Goal: Task Accomplishment & Management: Manage account settings

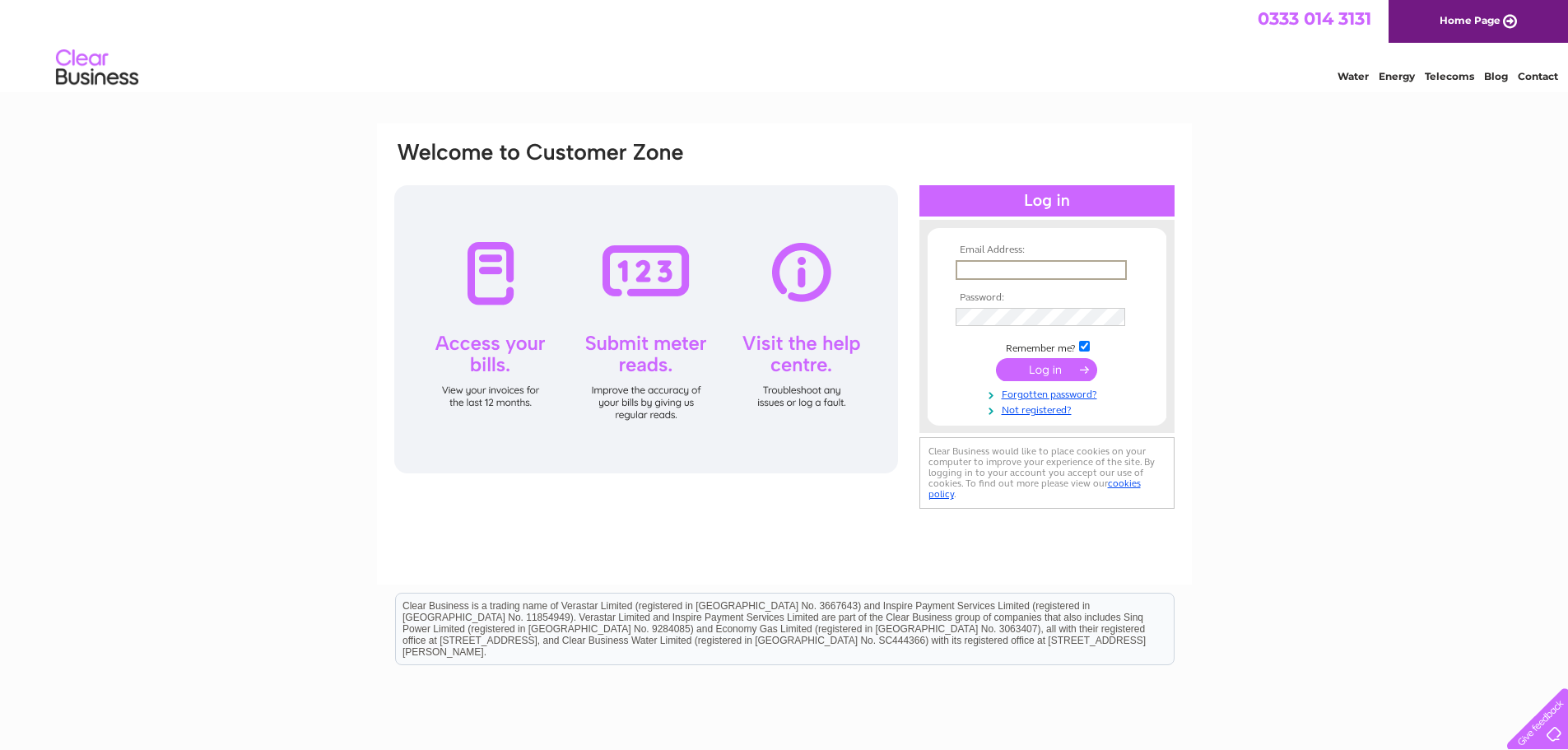
click at [1017, 270] on input "text" at bounding box center [1041, 270] width 172 height 20
type input "info@smiths-hotel.com"
click at [1029, 370] on input "submit" at bounding box center [1046, 367] width 101 height 23
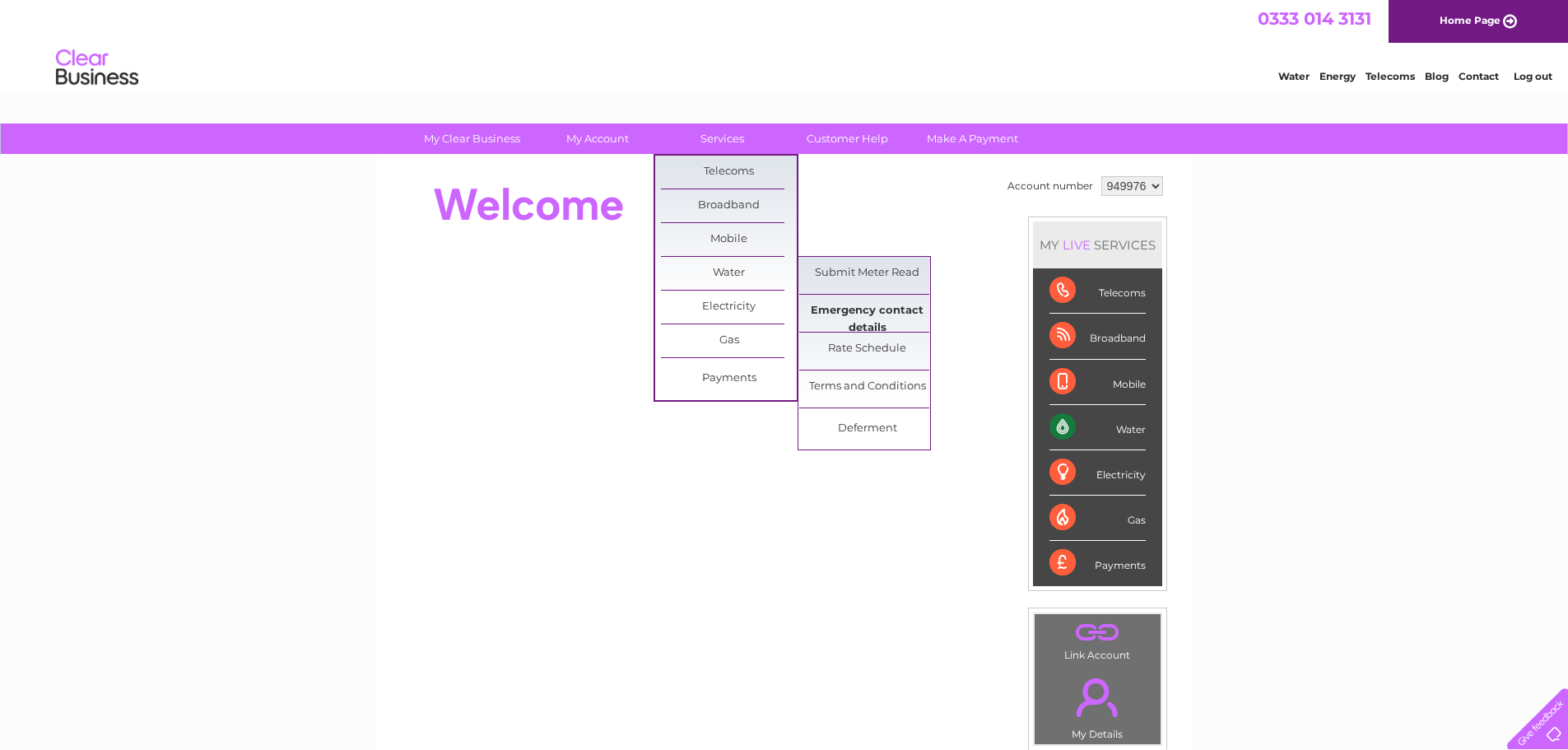
click at [868, 312] on link "Emergency contact details" at bounding box center [867, 311] width 136 height 33
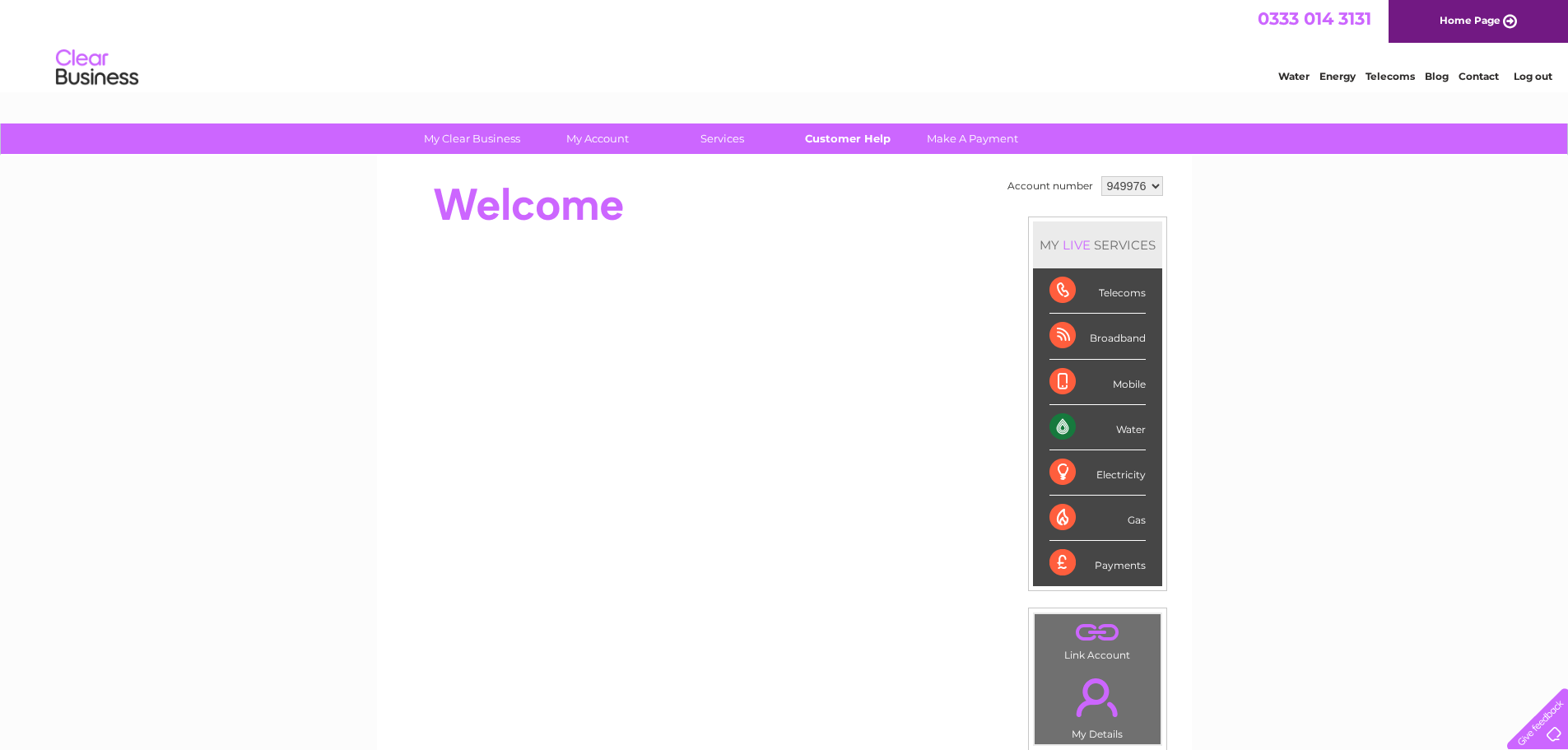
click at [853, 143] on link "Customer Help" at bounding box center [847, 139] width 136 height 31
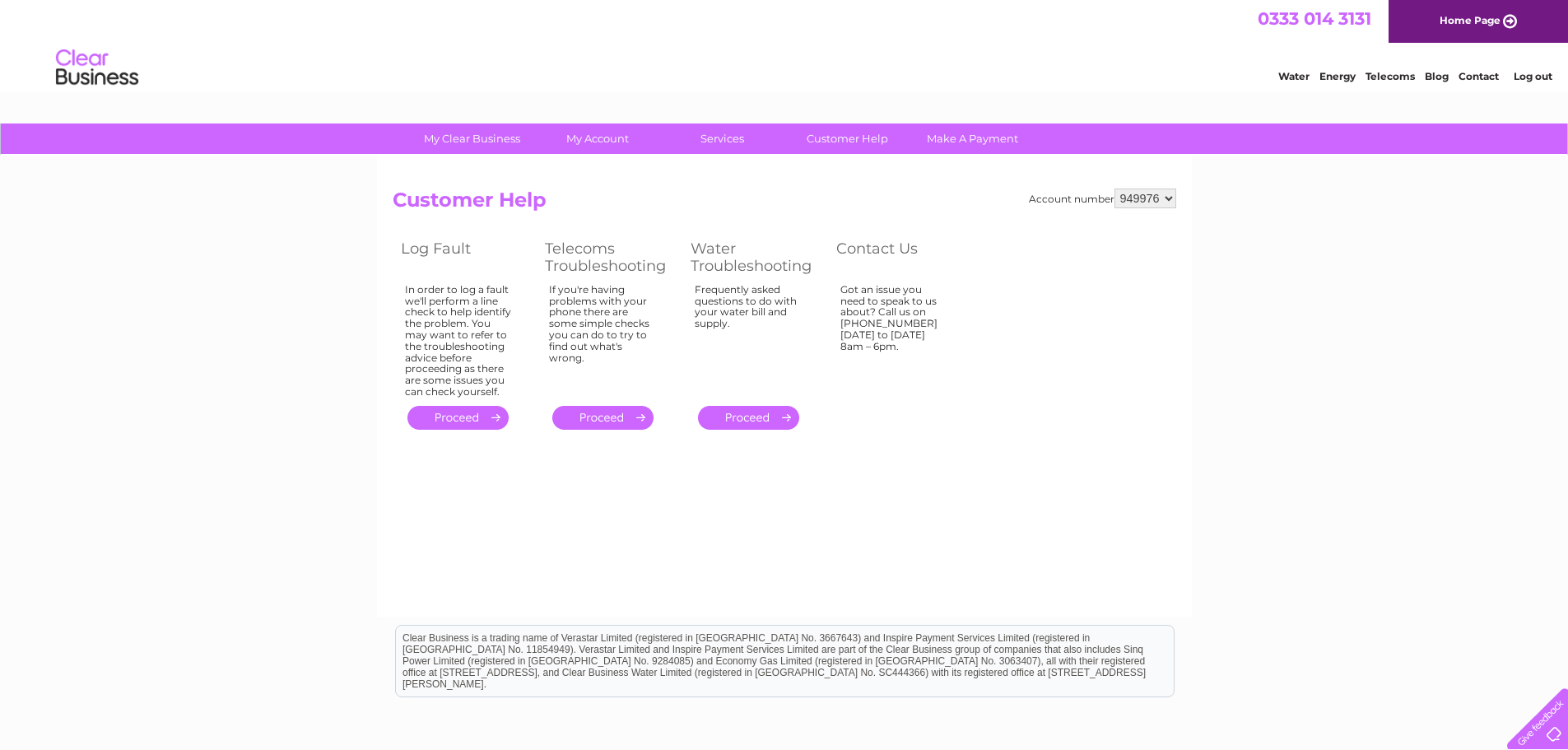
click at [748, 415] on link "." at bounding box center [749, 418] width 101 height 24
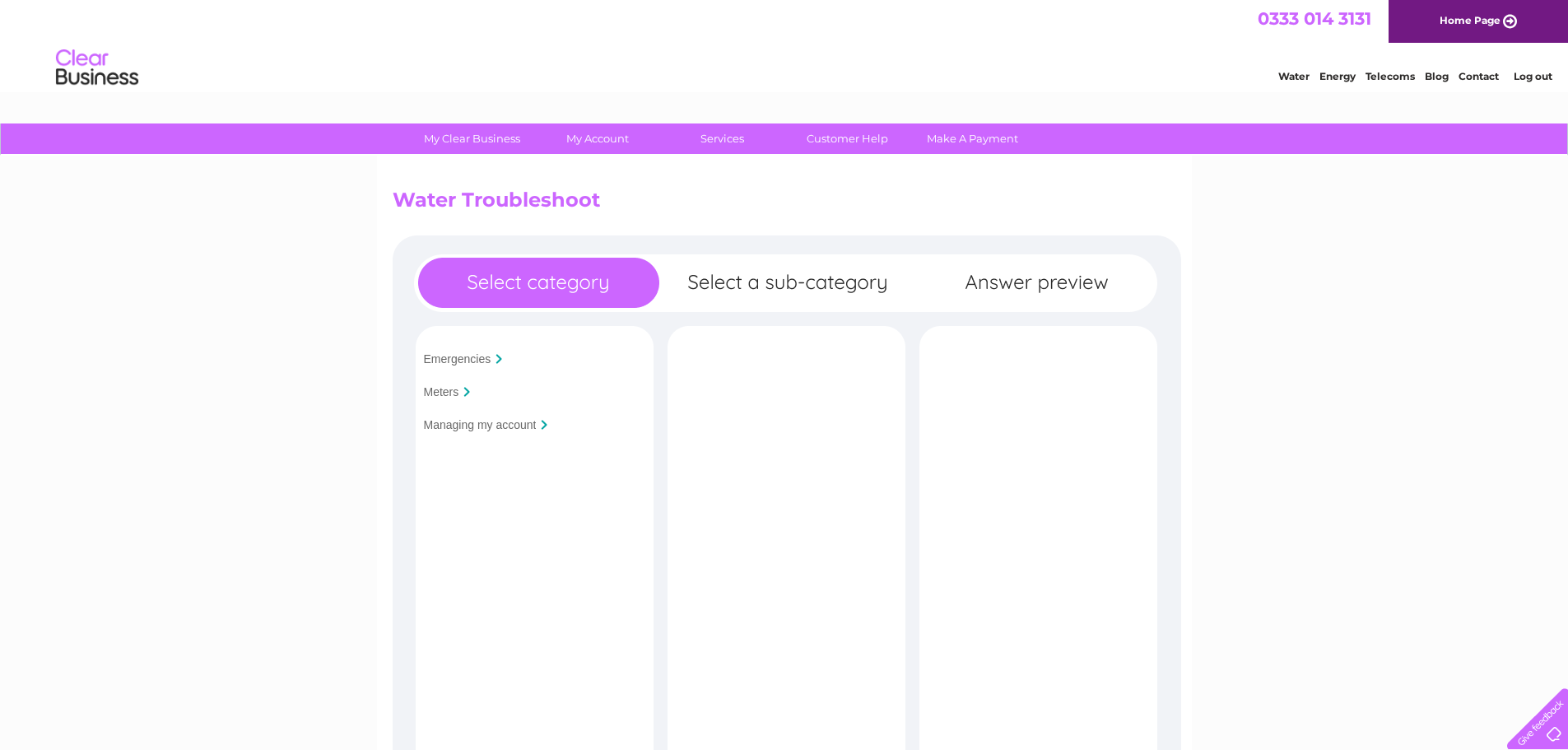
click at [452, 389] on input "Meters" at bounding box center [441, 391] width 36 height 13
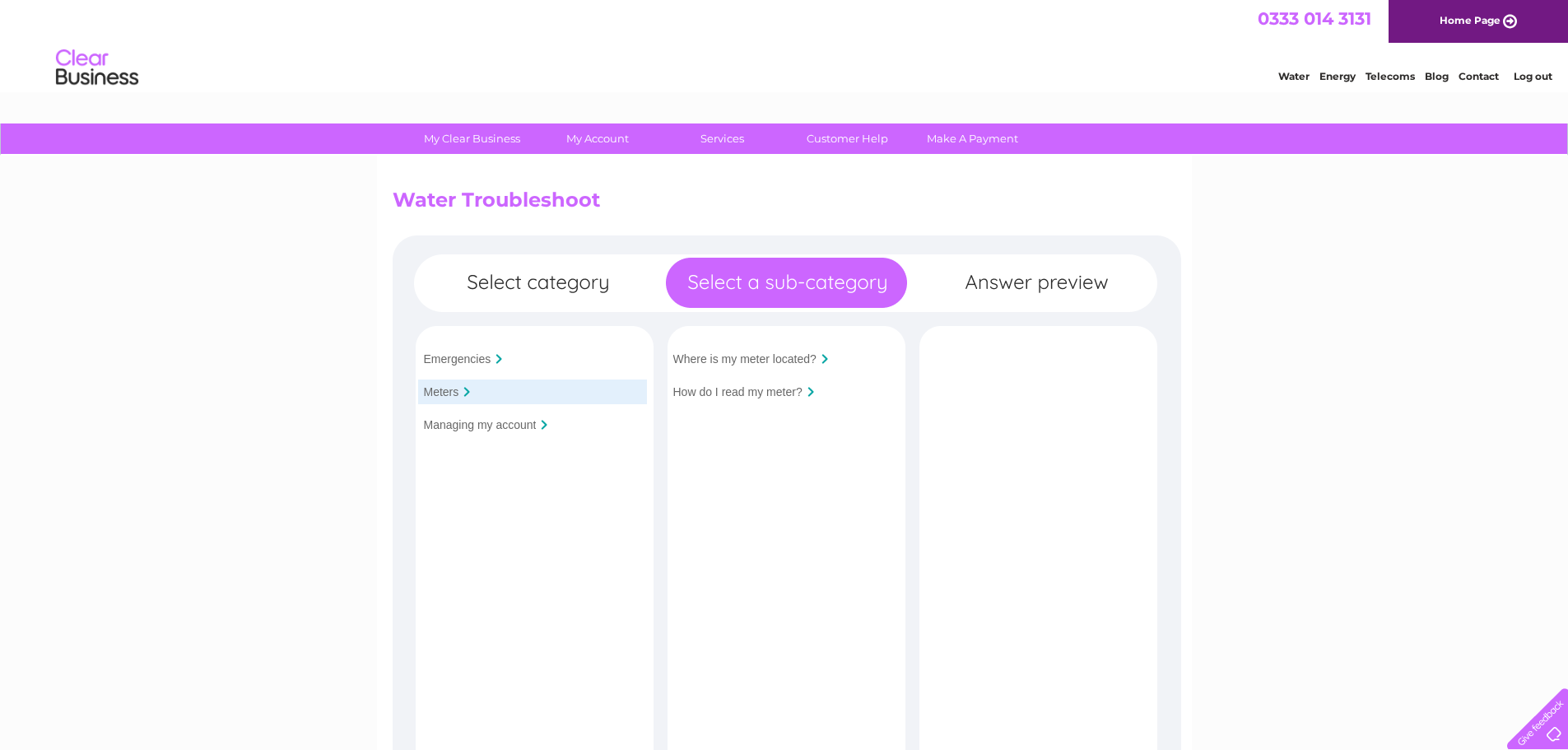
click at [474, 352] on input "Emergencies" at bounding box center [457, 358] width 67 height 13
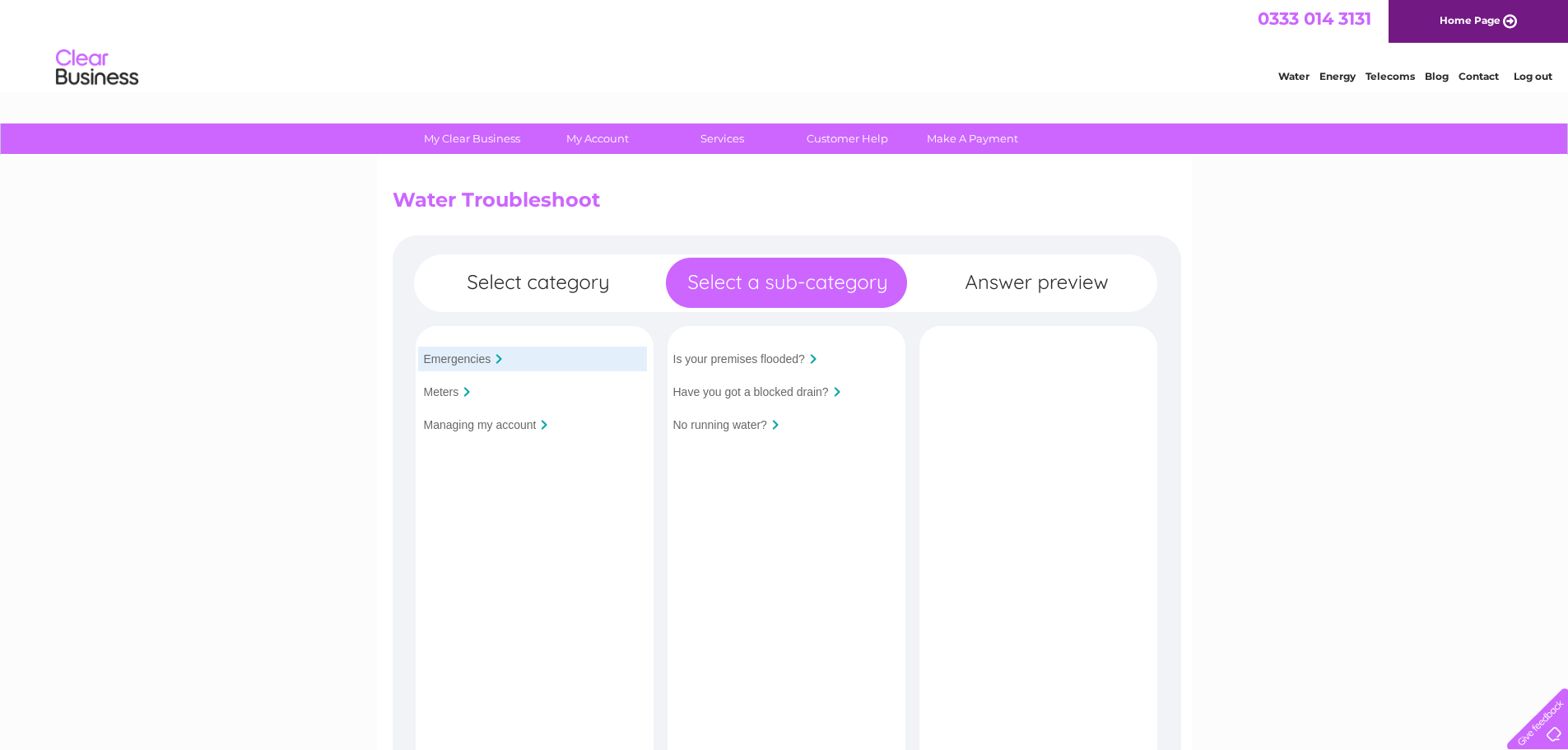
click at [781, 359] on input "Is your premises flooded?" at bounding box center [739, 358] width 132 height 13
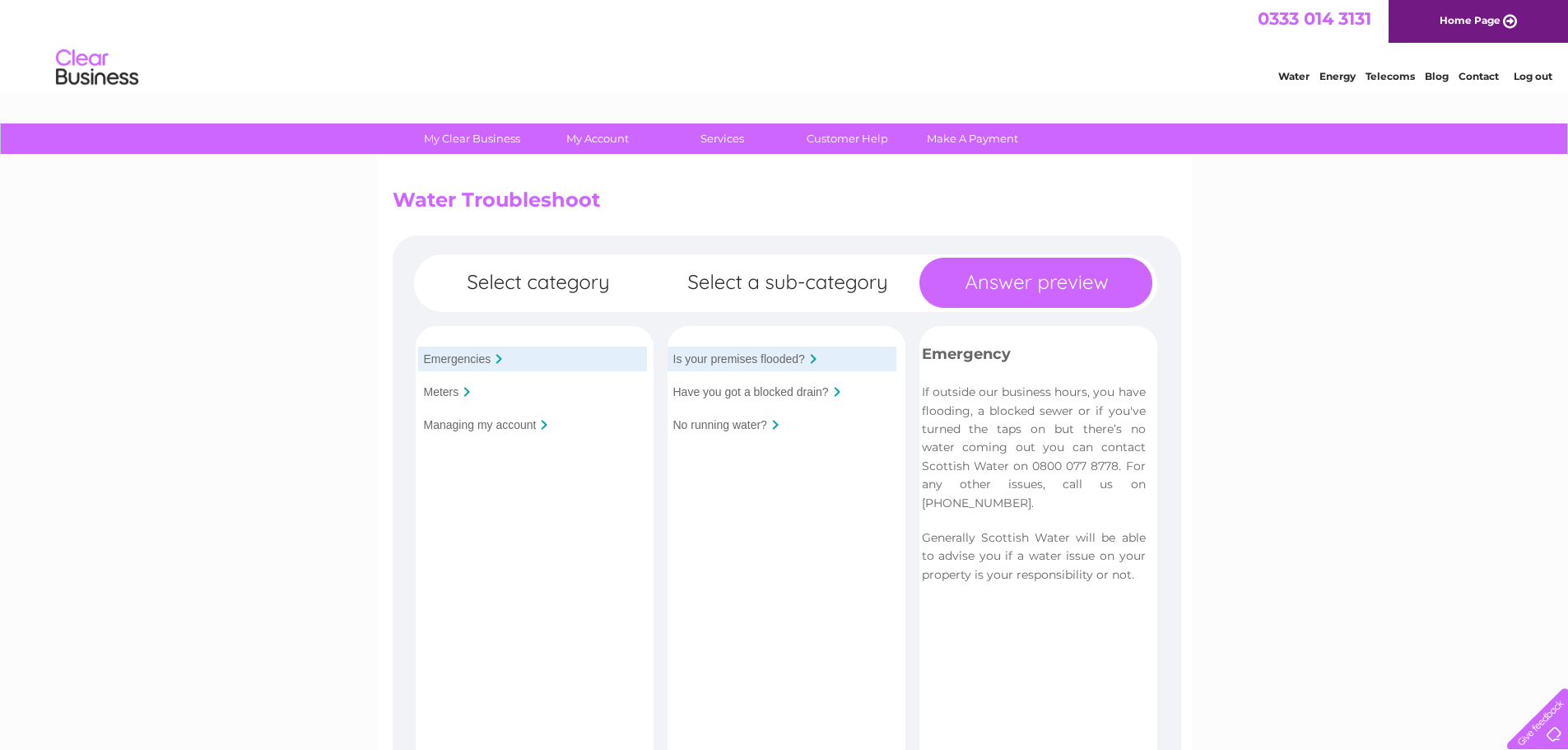
drag, startPoint x: 1137, startPoint y: 575, endPoint x: 913, endPoint y: 532, distance: 228.1
click at [913, 532] on div "Emergency If outside our business hours, you have flooding, a blocked sewer or …" at bounding box center [1033, 462] width 250 height 241
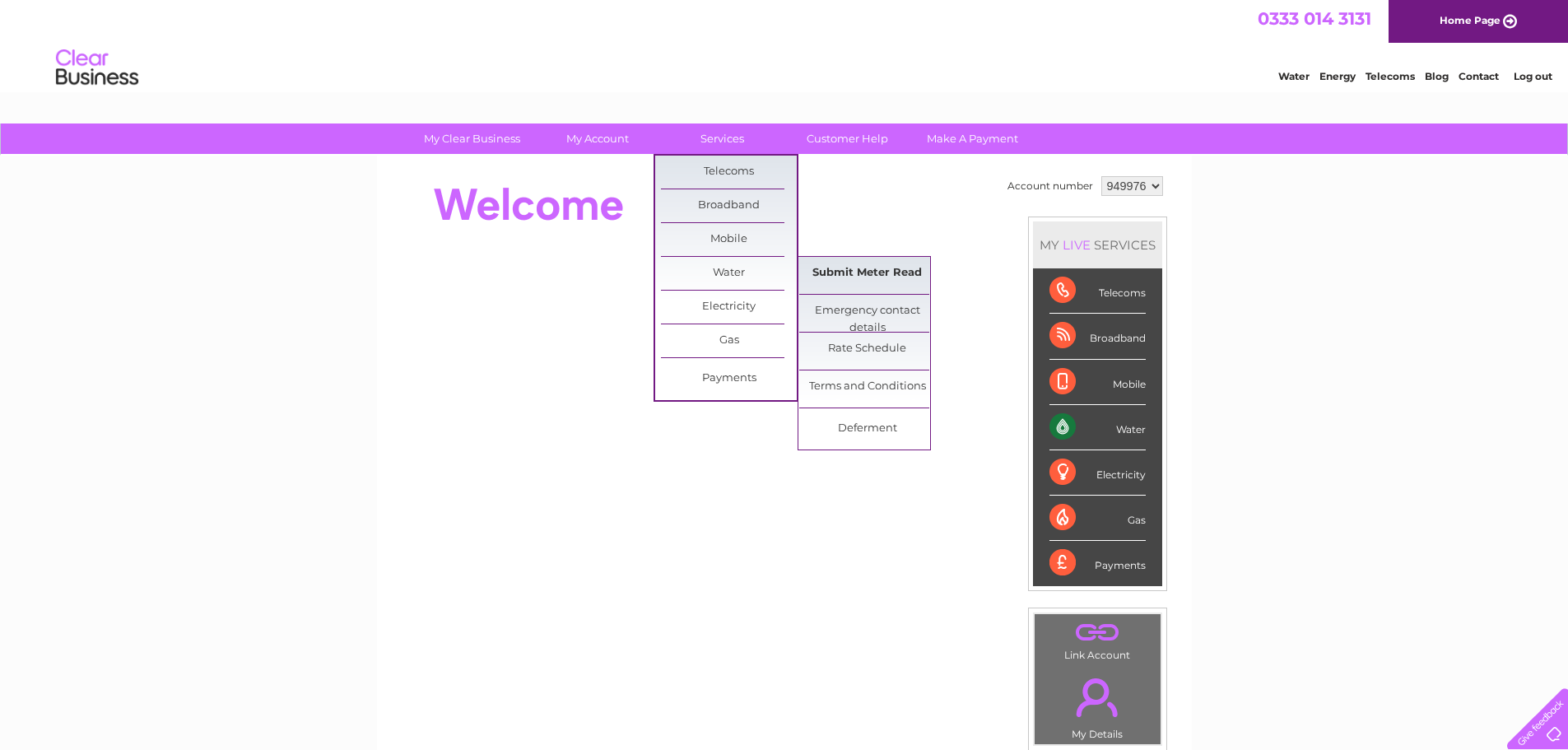
click at [831, 263] on link "Submit Meter Read" at bounding box center [867, 273] width 136 height 33
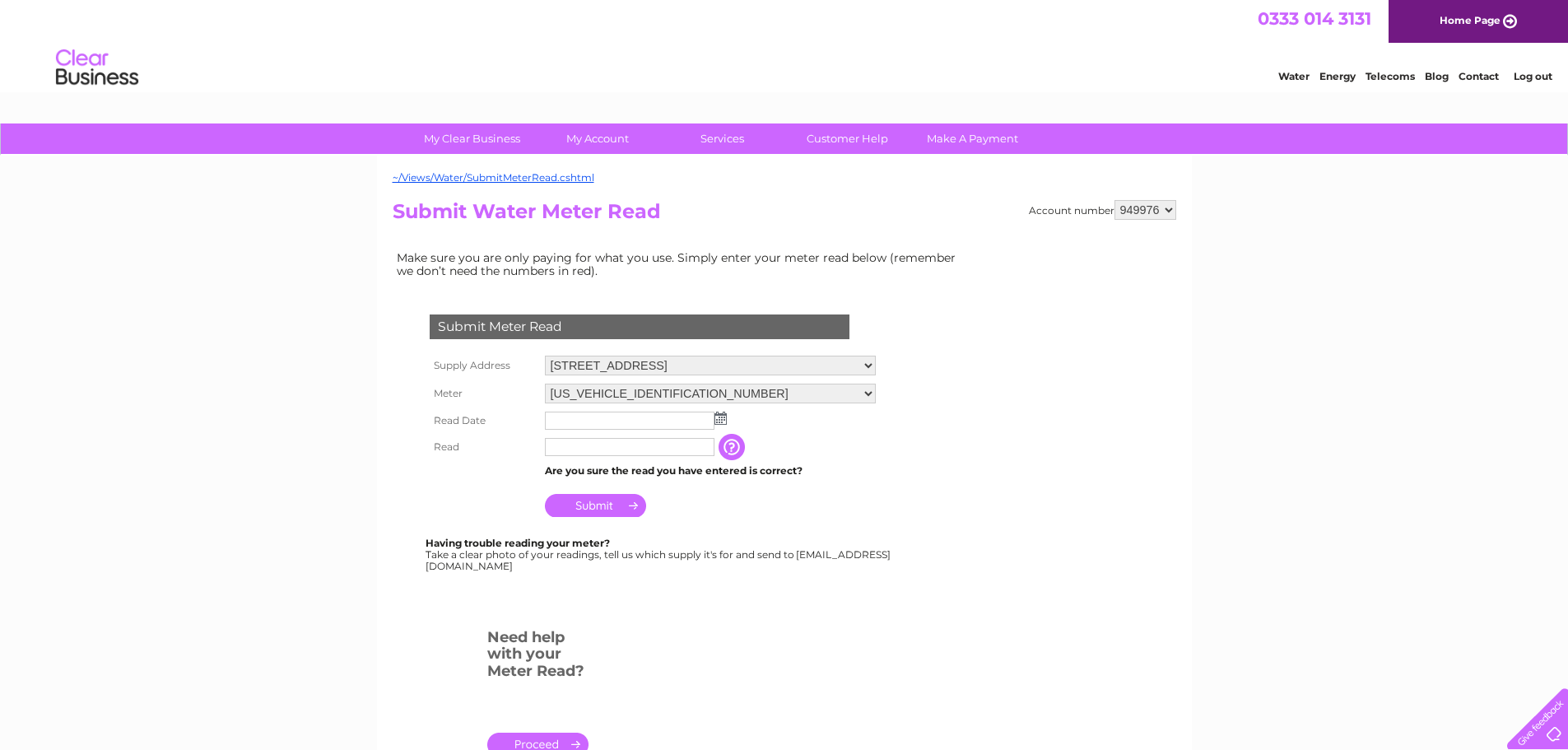
click at [719, 419] on img at bounding box center [720, 418] width 12 height 13
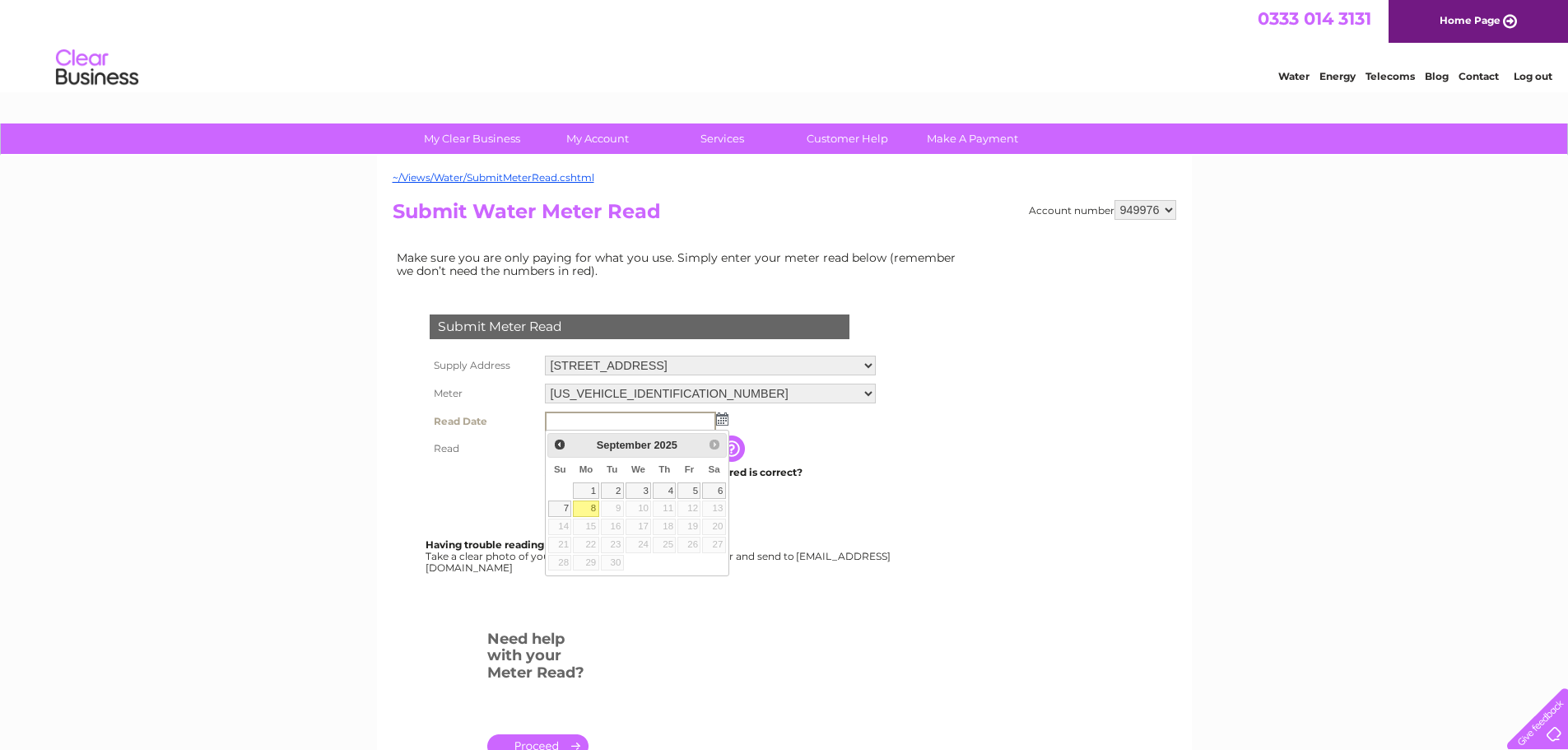
click at [593, 505] on link "8" at bounding box center [586, 509] width 26 height 17
type input "2025/09/08"
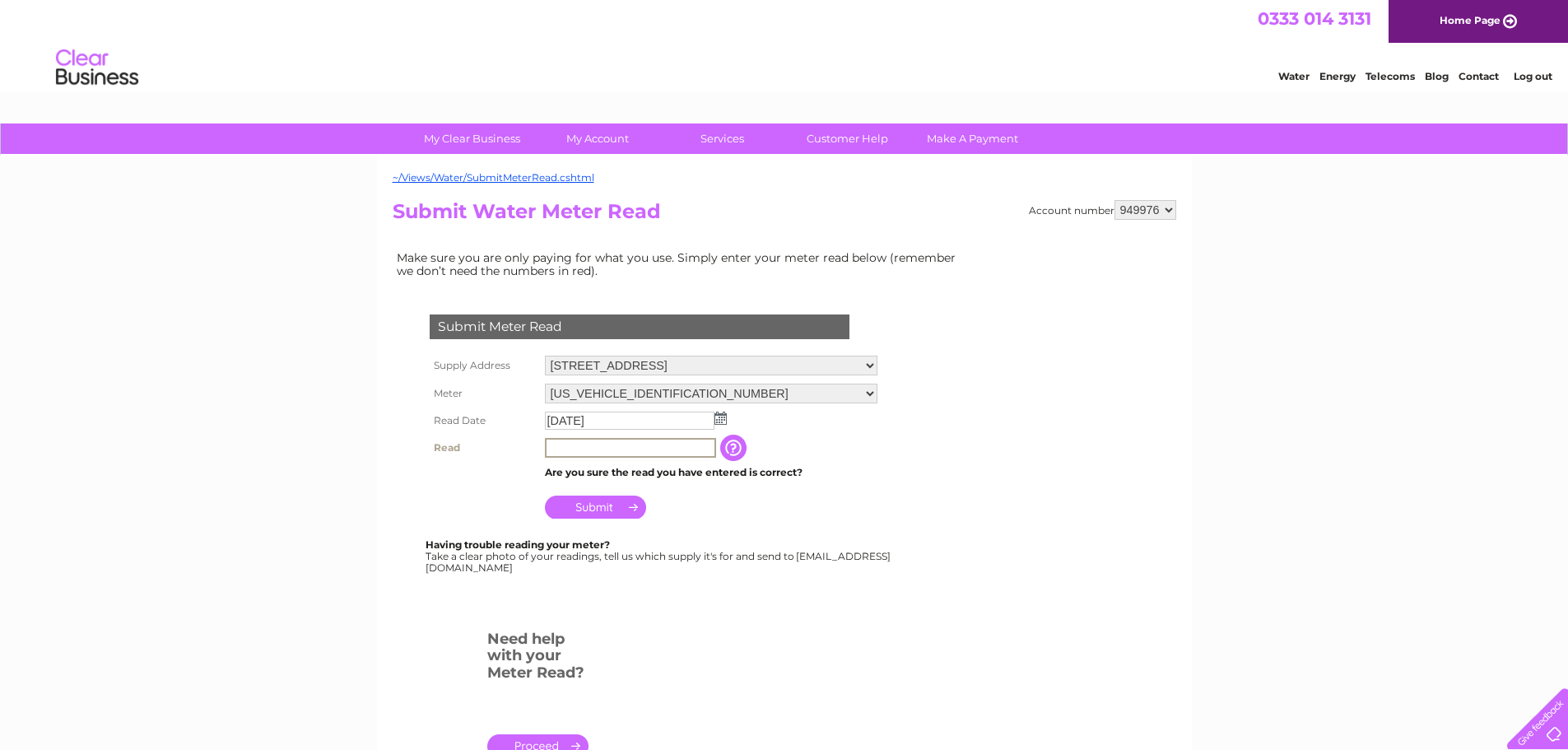
click at [658, 443] on input "text" at bounding box center [630, 448] width 172 height 20
type input "31171"
click at [811, 516] on td "Submit" at bounding box center [711, 503] width 341 height 40
click at [603, 499] on input "Submit" at bounding box center [595, 505] width 101 height 23
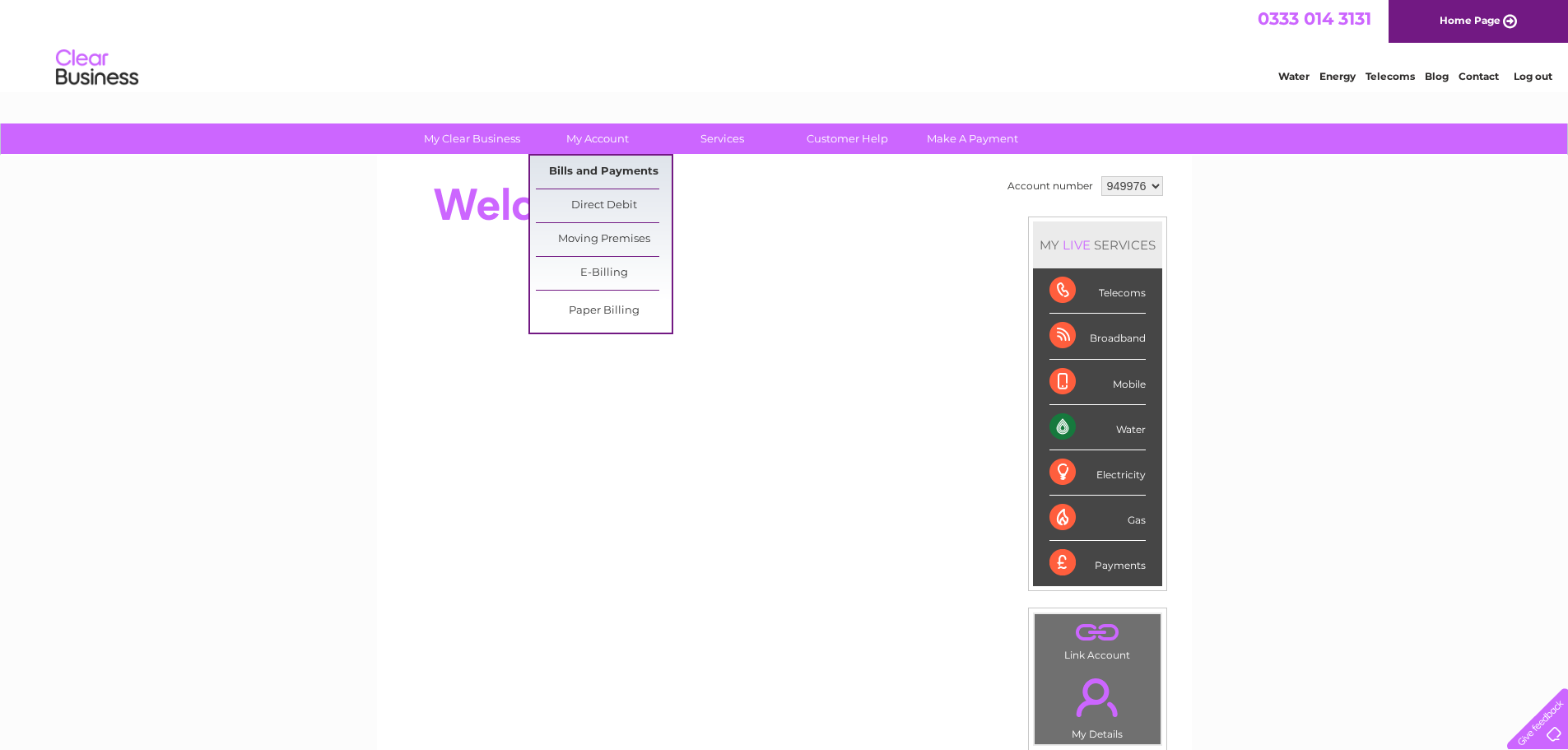
click at [607, 175] on link "Bills and Payments" at bounding box center [603, 172] width 136 height 33
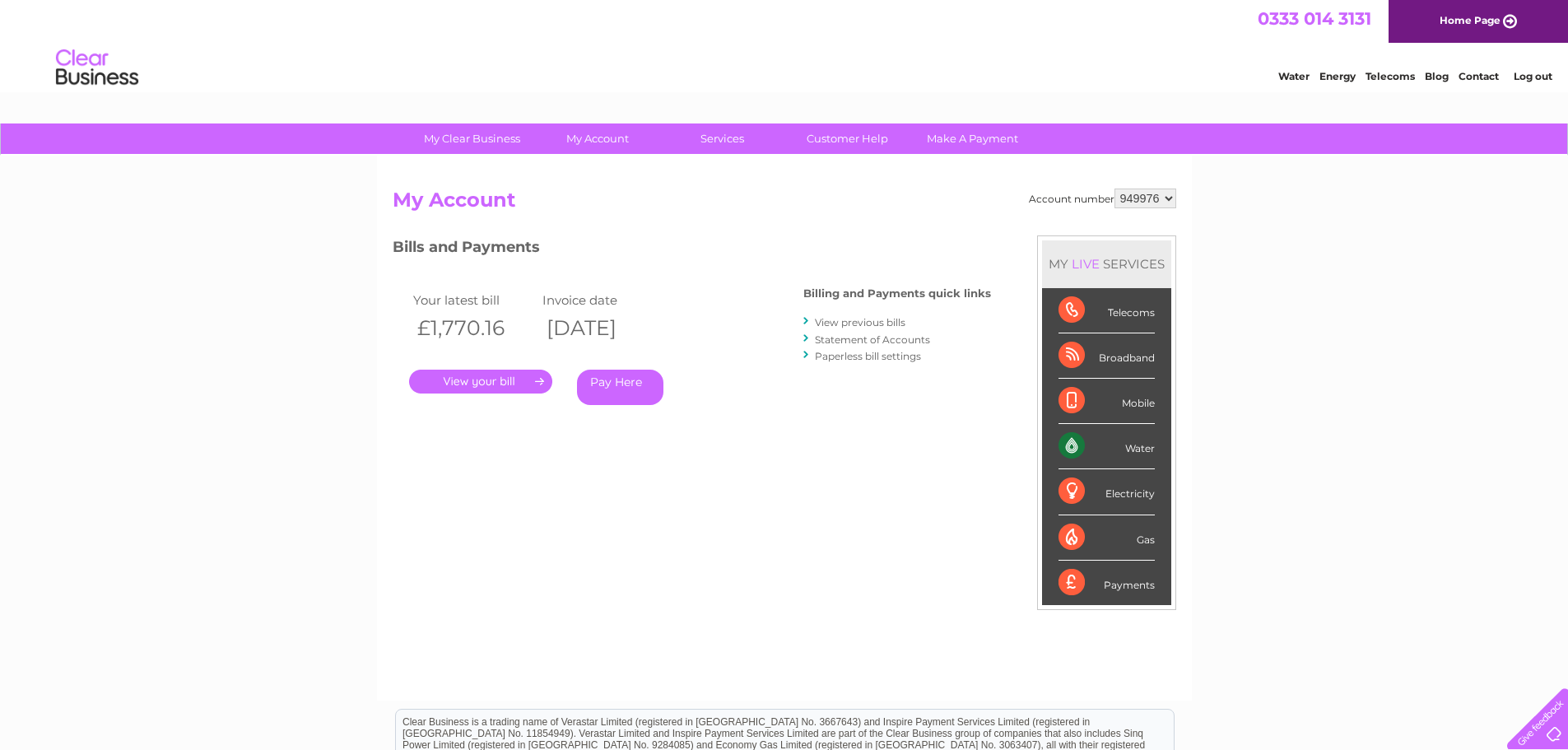
click at [498, 382] on link "." at bounding box center [481, 382] width 143 height 24
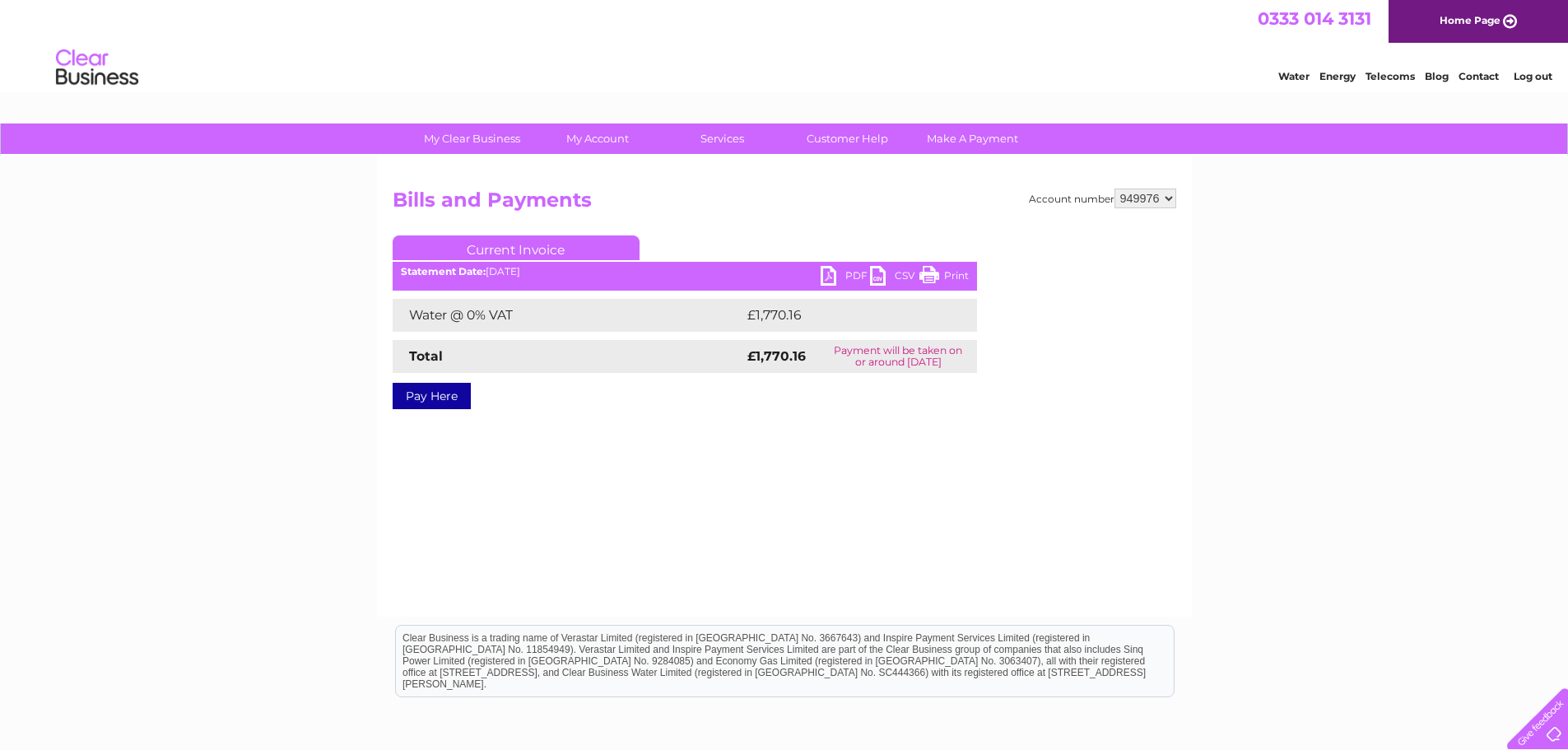
click at [832, 273] on link "PDF" at bounding box center [846, 278] width 50 height 24
click at [1160, 194] on select "949976" at bounding box center [1146, 198] width 61 height 20
drag, startPoint x: 872, startPoint y: 225, endPoint x: 785, endPoint y: 305, distance: 118.2
click at [872, 224] on div "Account number 949976 Bills and Payments Current Invoice PDF CSV Print Total" at bounding box center [784, 311] width 784 height 245
click at [1531, 81] on link "Log out" at bounding box center [1532, 76] width 39 height 12
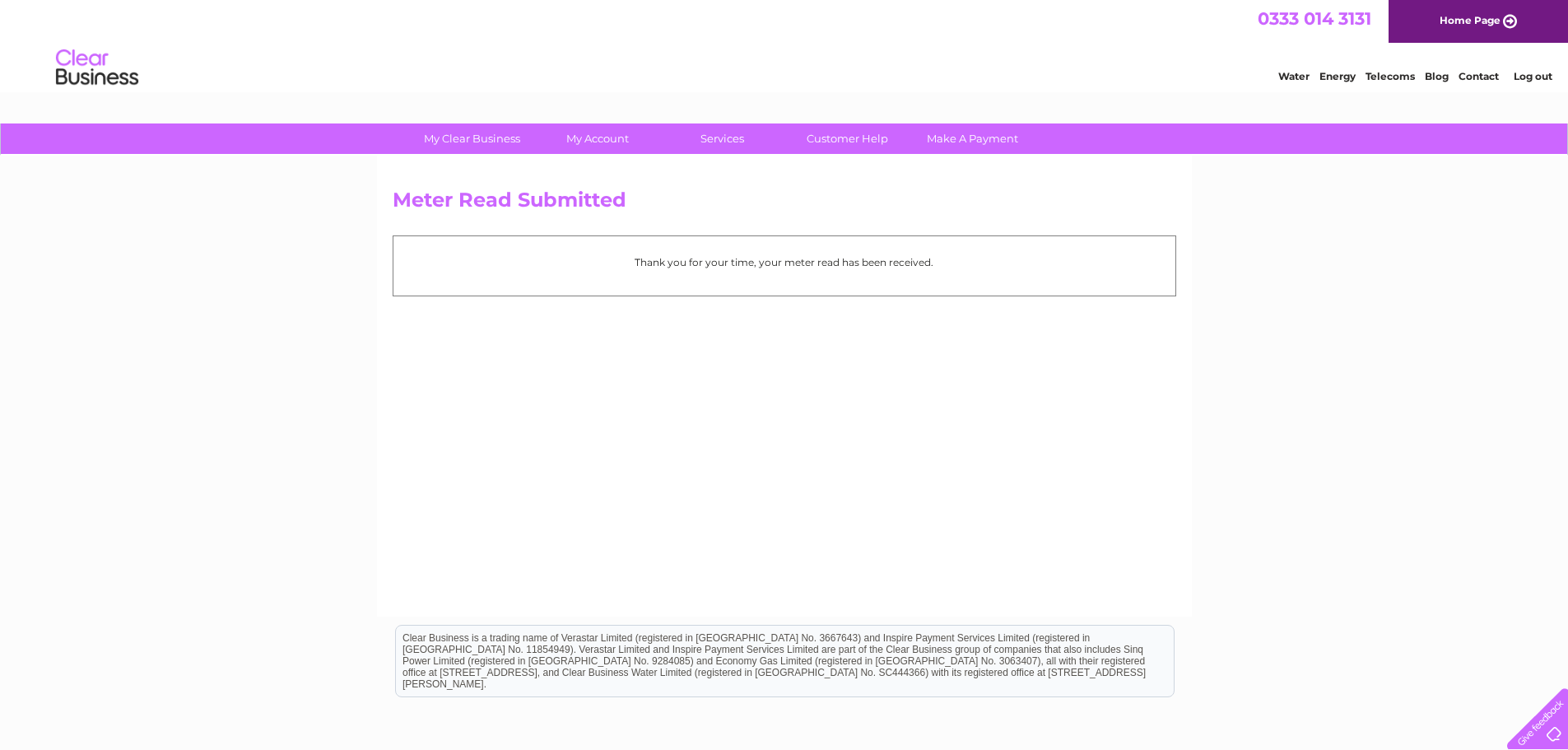
click at [1520, 78] on link "Log out" at bounding box center [1532, 76] width 39 height 12
